Goal: Information Seeking & Learning: Learn about a topic

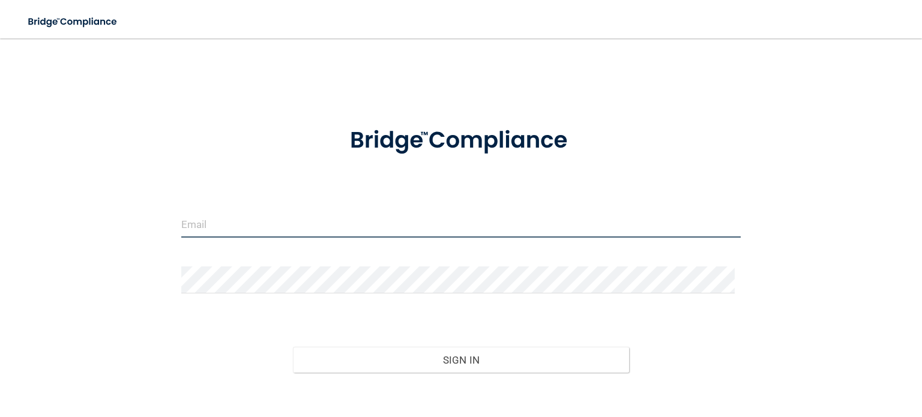
click at [195, 225] on input "email" at bounding box center [461, 224] width 560 height 27
type input "[PERSON_NAME][EMAIL_ADDRESS][PERSON_NAME][DOMAIN_NAME]"
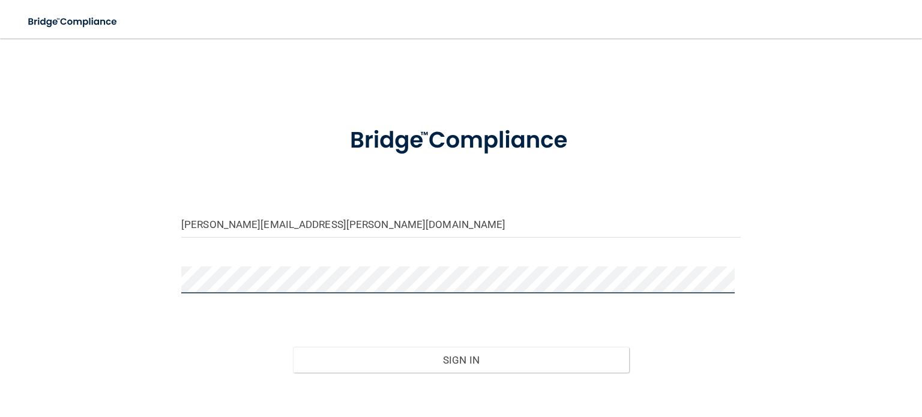
click at [293, 347] on button "Sign In" at bounding box center [461, 360] width 336 height 26
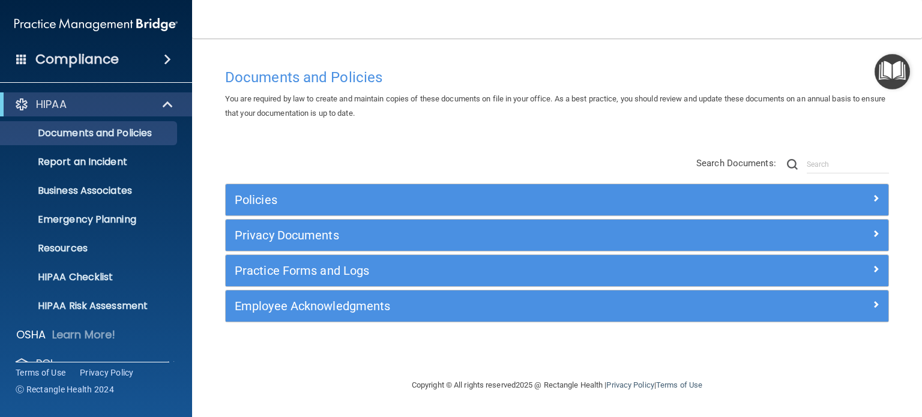
click at [181, 132] on ul "Documents and Policies Report an Incident Business Associates Emergency Plannin…" at bounding box center [96, 217] width 217 height 202
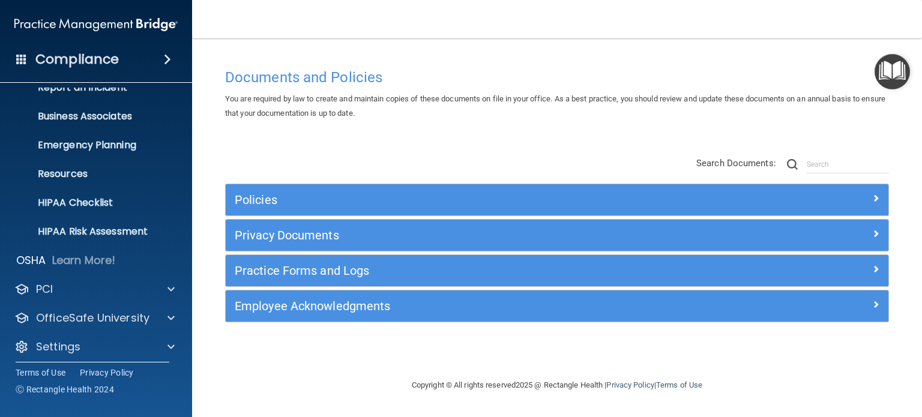
scroll to position [80, 0]
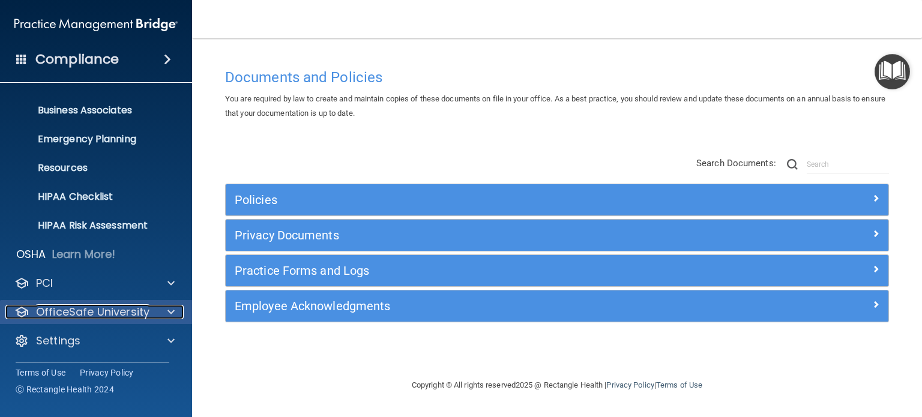
click at [172, 307] on span at bounding box center [171, 312] width 7 height 14
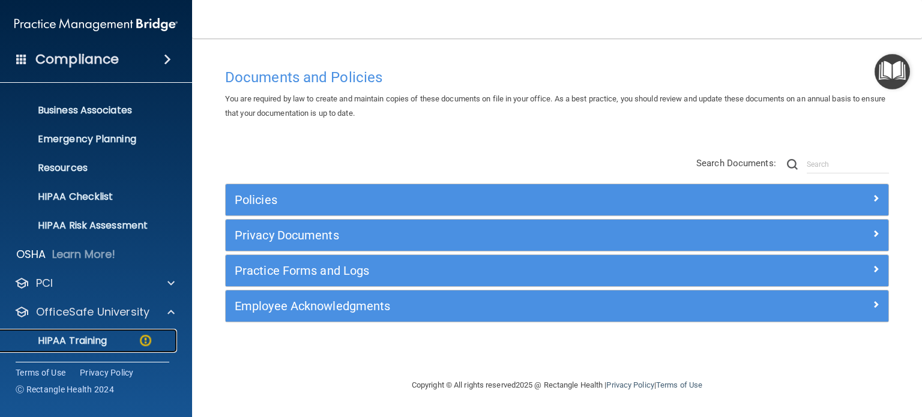
click at [91, 340] on p "HIPAA Training" at bounding box center [57, 341] width 99 height 12
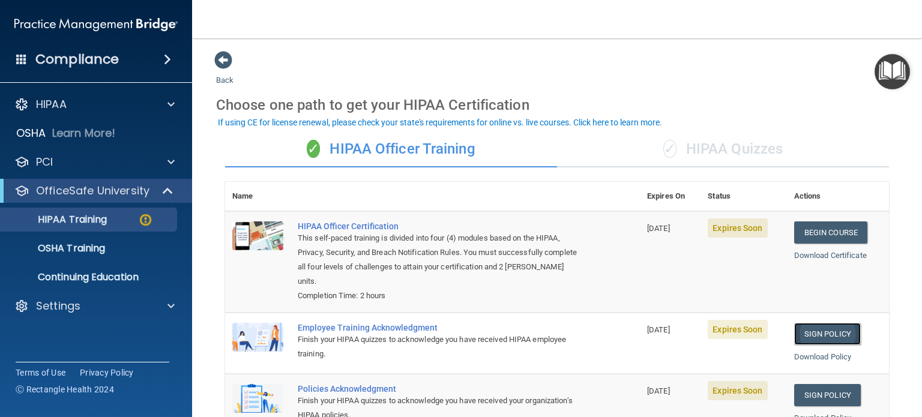
click at [806, 331] on link "Sign Policy" at bounding box center [827, 334] width 67 height 22
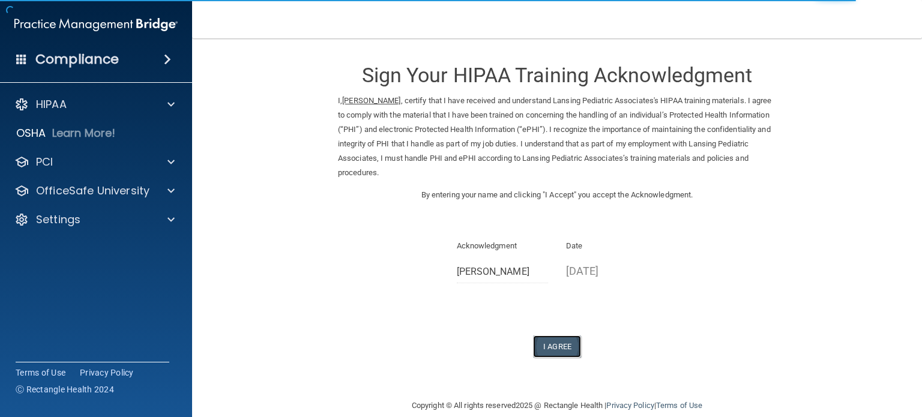
click at [542, 342] on button "I Agree" at bounding box center [557, 347] width 48 height 22
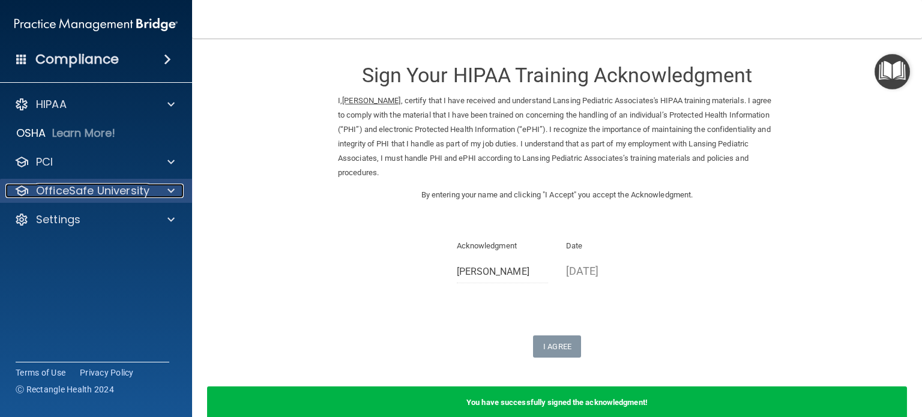
click at [163, 192] on div at bounding box center [169, 191] width 30 height 14
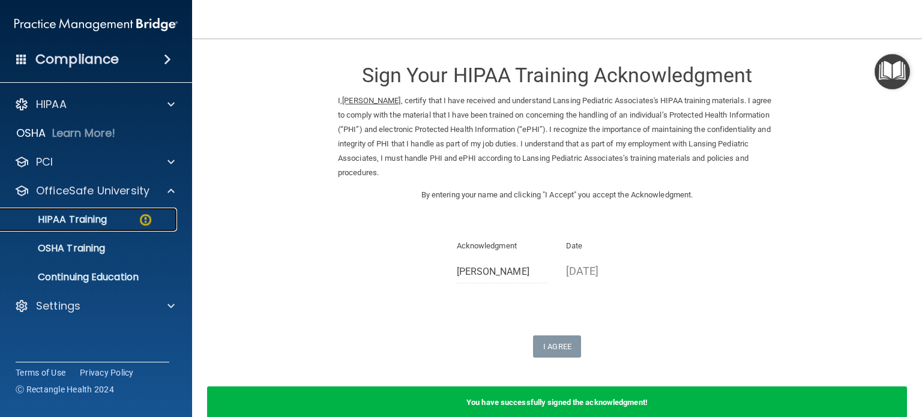
click at [94, 222] on p "HIPAA Training" at bounding box center [57, 220] width 99 height 12
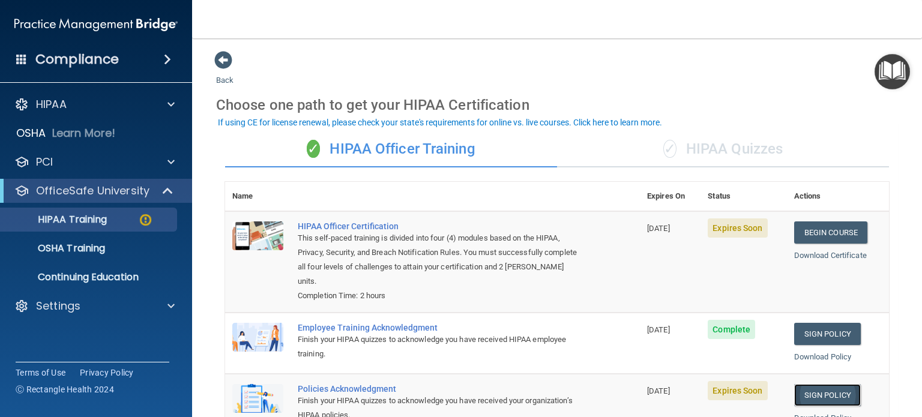
click at [807, 388] on link "Sign Policy" at bounding box center [827, 395] width 67 height 22
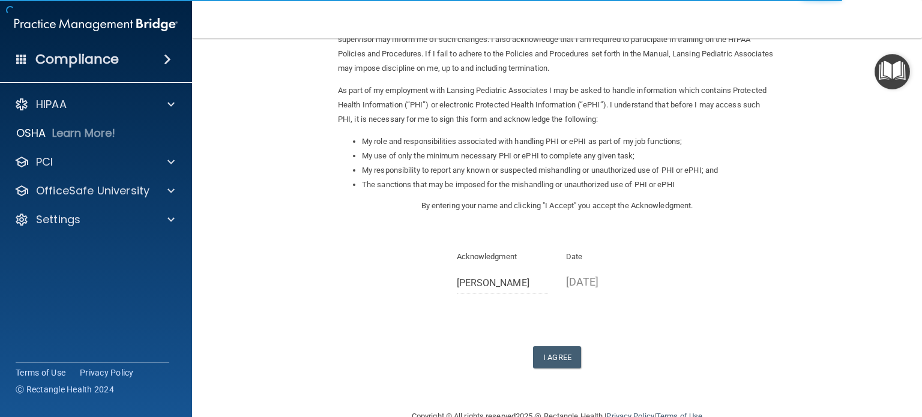
scroll to position [126, 0]
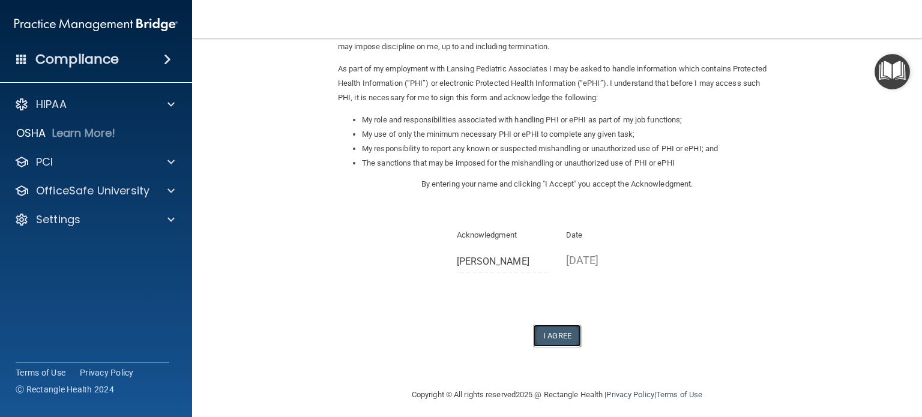
click at [564, 338] on button "I Agree" at bounding box center [557, 336] width 48 height 22
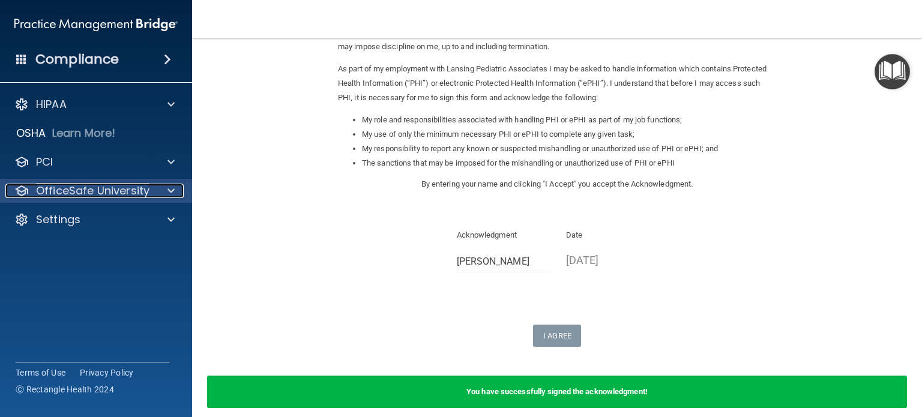
click at [151, 193] on div "OfficeSafe University" at bounding box center [79, 191] width 149 height 14
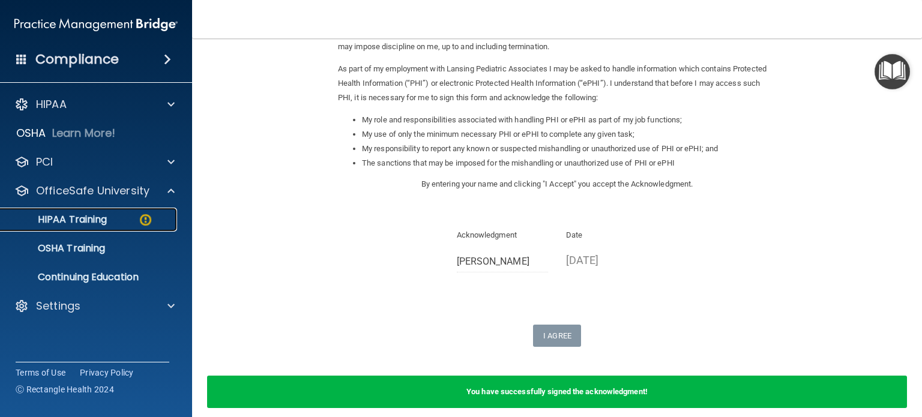
click at [103, 220] on p "HIPAA Training" at bounding box center [57, 220] width 99 height 12
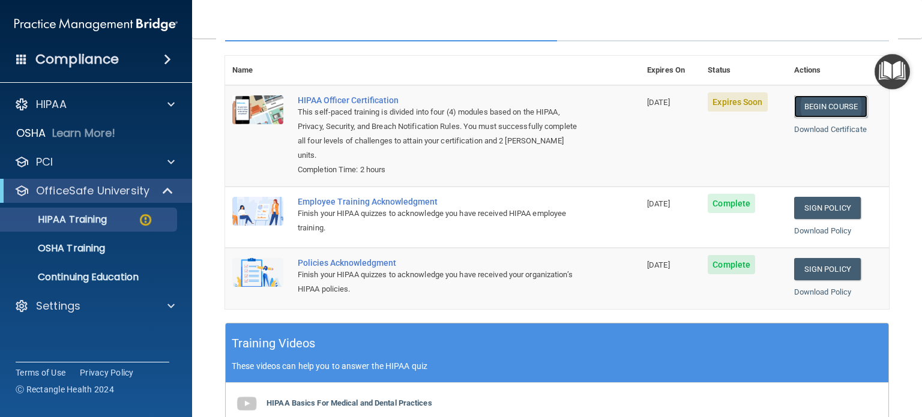
click at [830, 109] on link "Begin Course" at bounding box center [830, 106] width 73 height 22
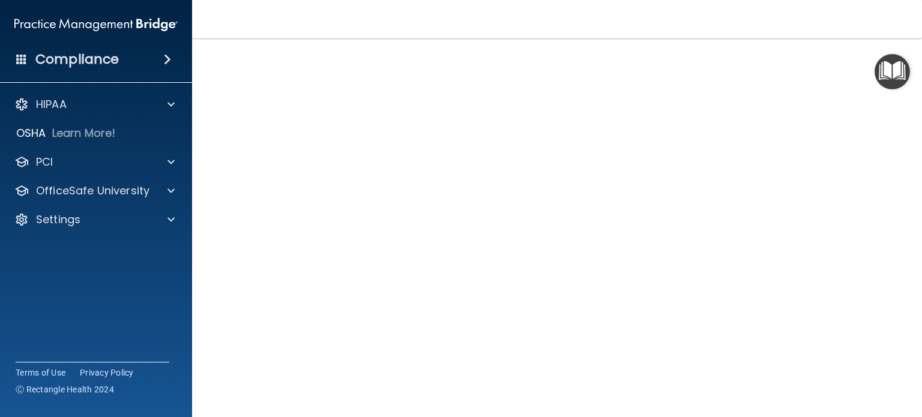
scroll to position [24, 0]
drag, startPoint x: 913, startPoint y: 216, endPoint x: 921, endPoint y: 254, distance: 38.8
click at [921, 254] on main "HIPAA Officer Certification This course doesn’t expire until 10/07/2025. Are yo…" at bounding box center [557, 227] width 730 height 379
click at [168, 195] on span at bounding box center [171, 191] width 7 height 14
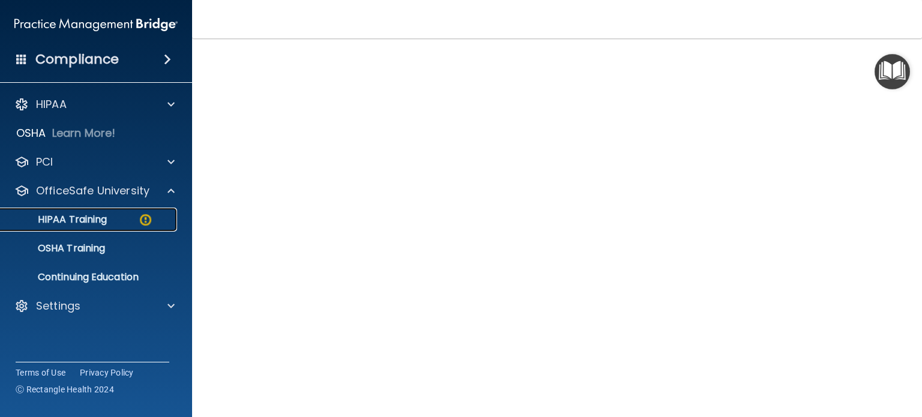
click at [99, 220] on p "HIPAA Training" at bounding box center [57, 220] width 99 height 12
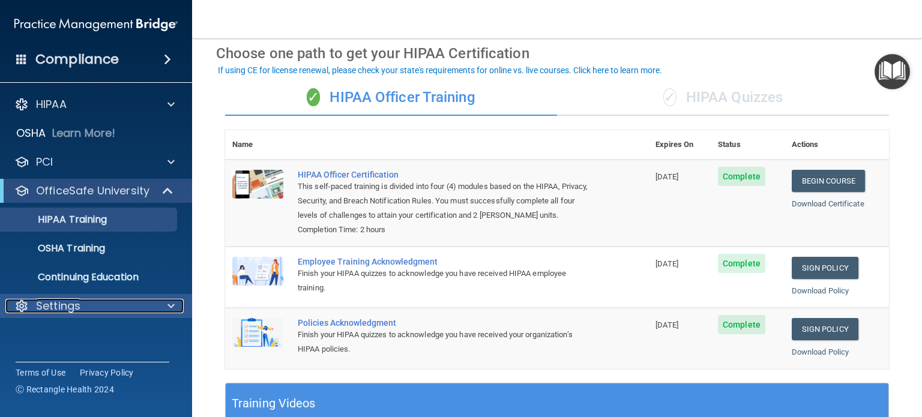
click at [163, 309] on div at bounding box center [169, 306] width 30 height 14
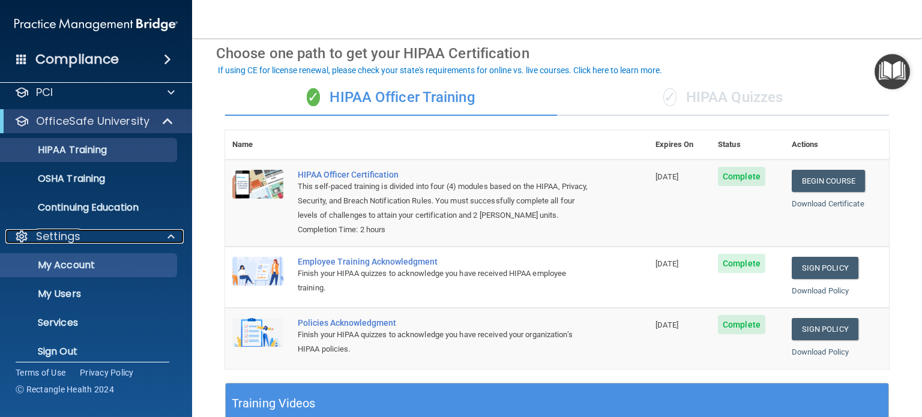
scroll to position [80, 0]
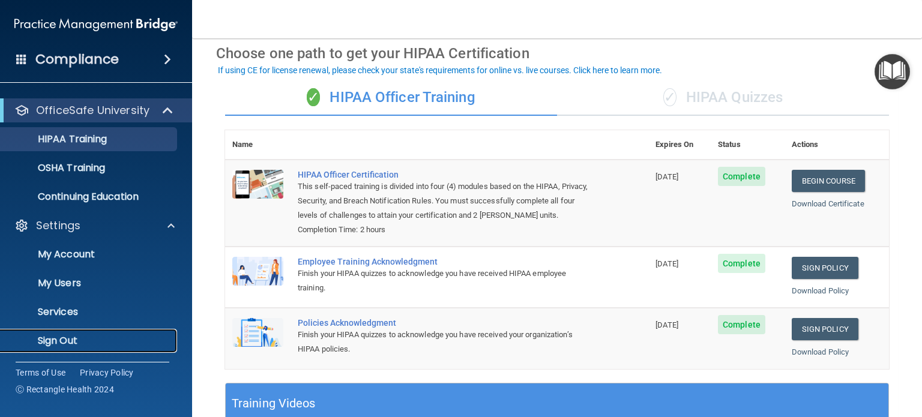
click at [79, 335] on p "Sign Out" at bounding box center [90, 341] width 164 height 12
